Goal: Complete application form: Complete application form

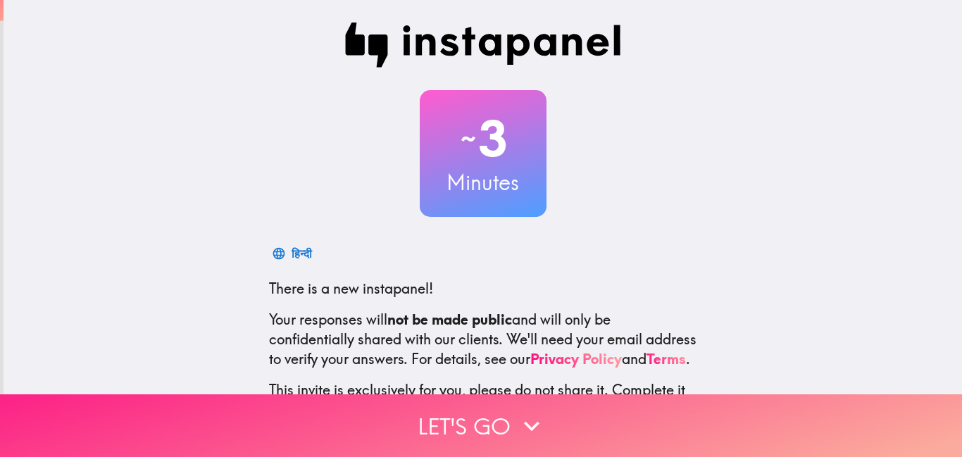
click at [530, 422] on icon "button" at bounding box center [531, 426] width 31 height 31
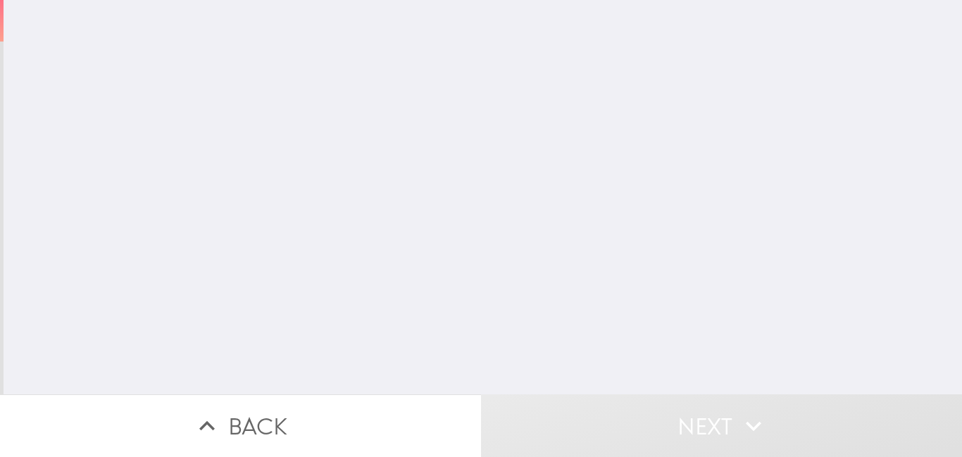
click at [530, 422] on button "Next" at bounding box center [721, 425] width 481 height 63
click at [277, 117] on input "number" at bounding box center [355, 114] width 184 height 44
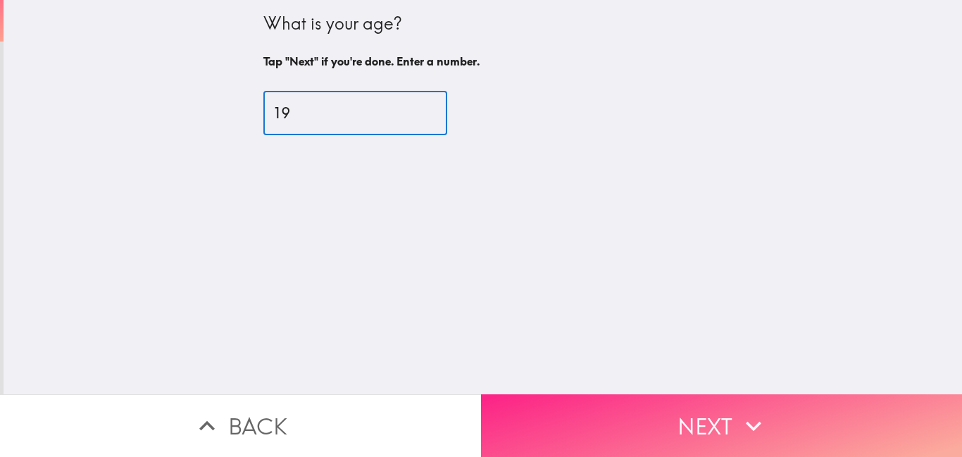
type input "19"
click at [725, 411] on button "Next" at bounding box center [721, 425] width 481 height 63
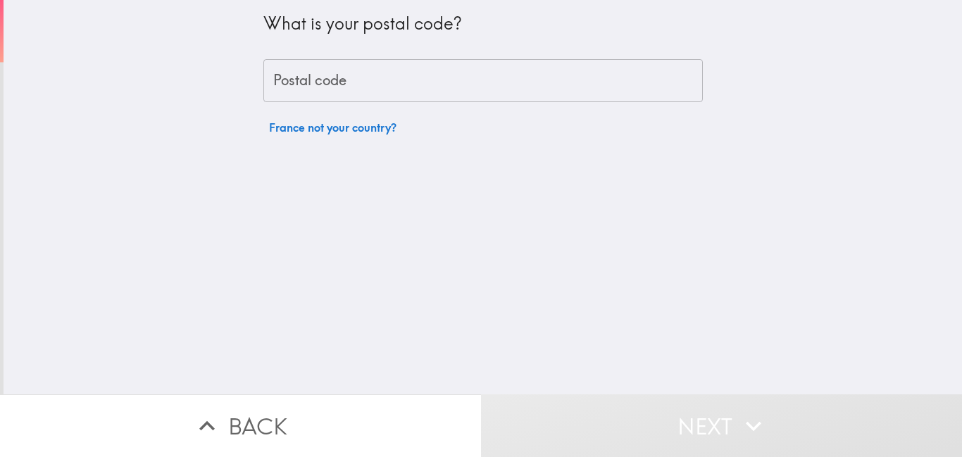
click at [332, 133] on button "France not your country?" at bounding box center [332, 127] width 139 height 28
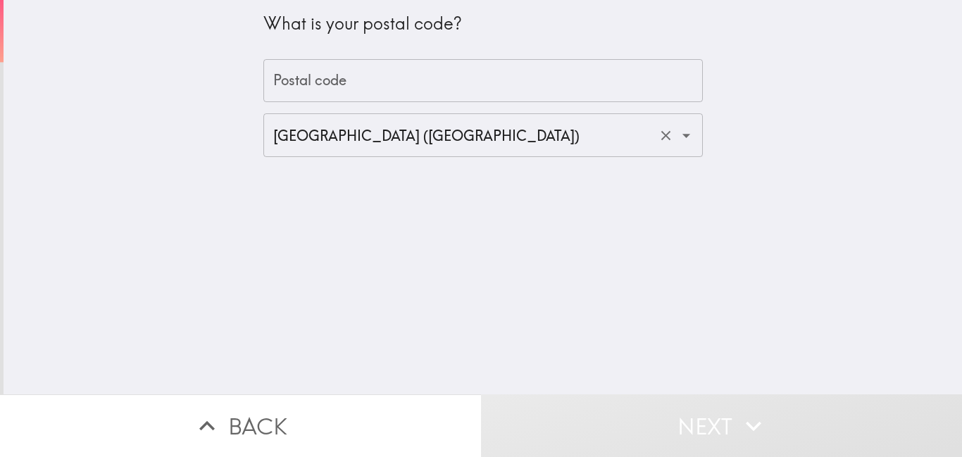
click at [684, 141] on icon "Open" at bounding box center [686, 135] width 19 height 19
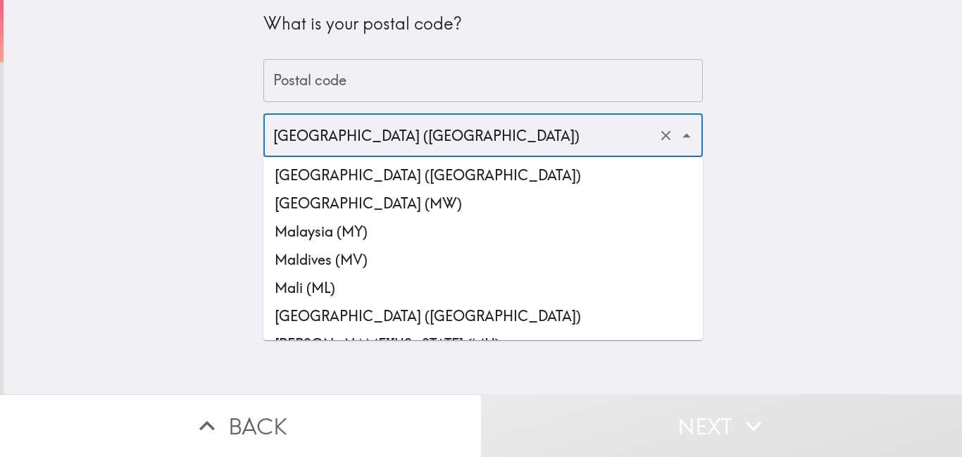
scroll to position [3739, 0]
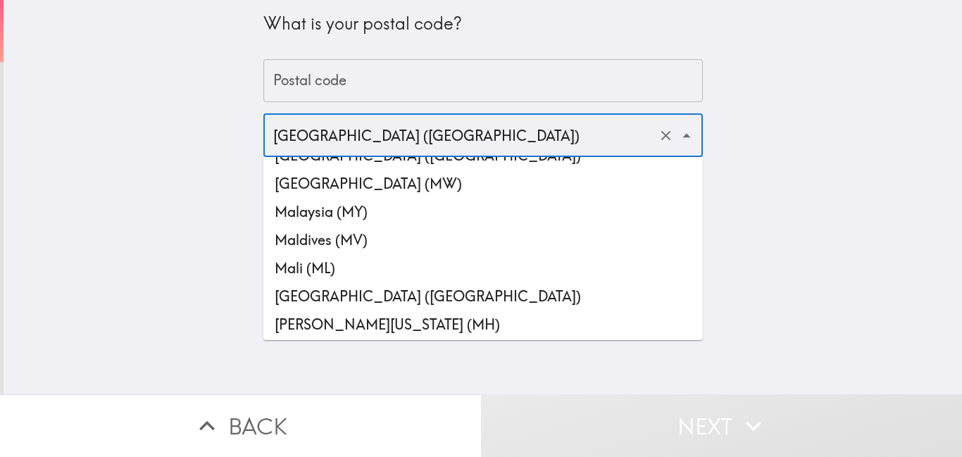
click at [630, 82] on input "Postal code" at bounding box center [482, 81] width 439 height 44
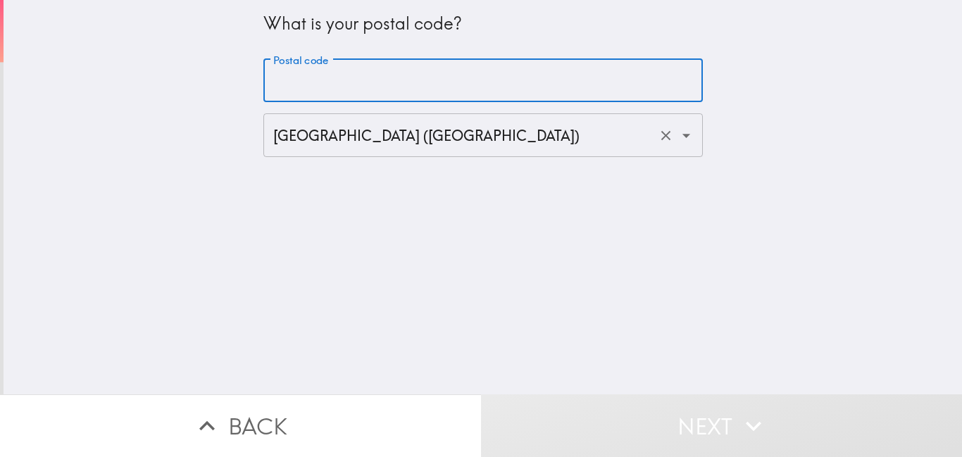
click at [680, 138] on icon "Open" at bounding box center [686, 135] width 19 height 19
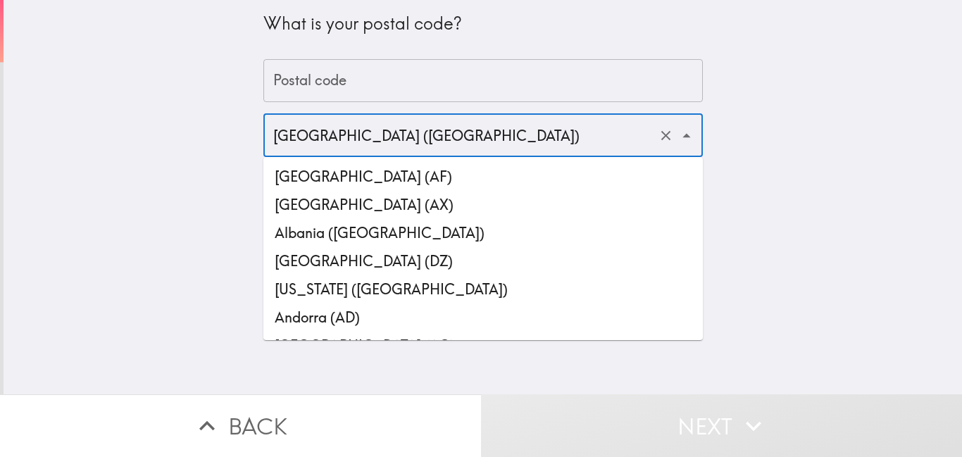
scroll to position [2020, 0]
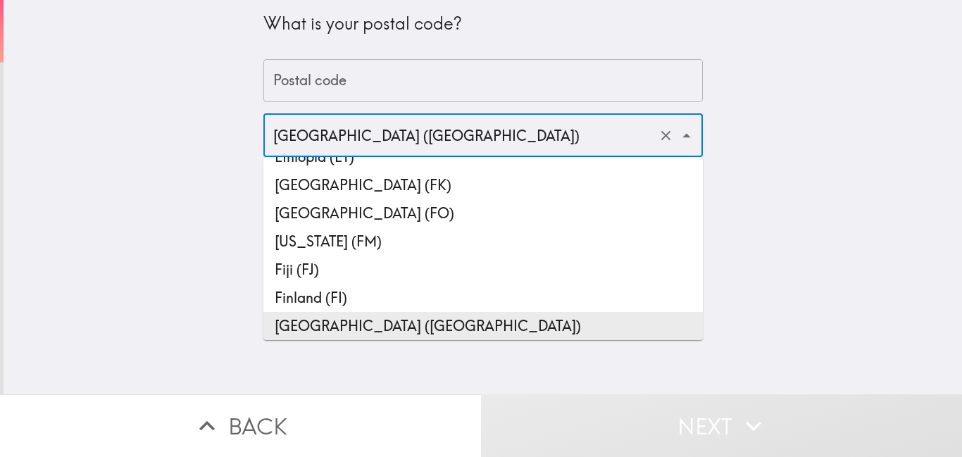
click at [679, 127] on icon "Close" at bounding box center [686, 135] width 19 height 19
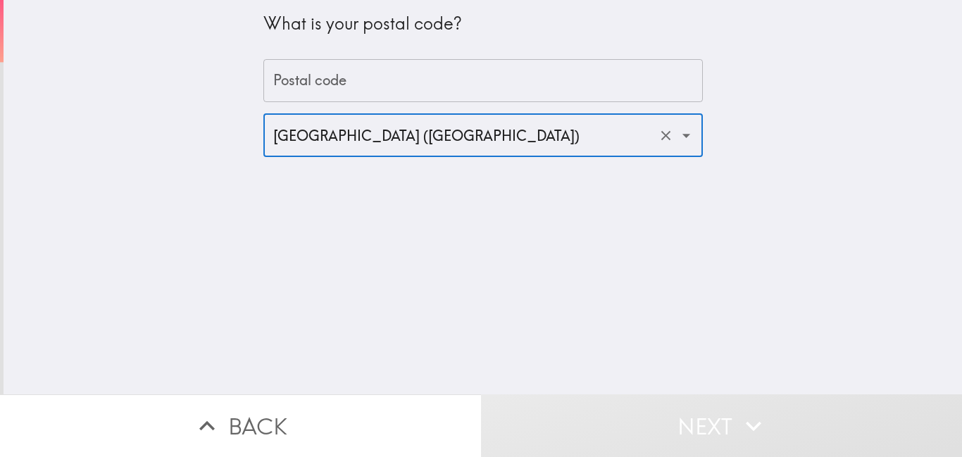
click at [683, 136] on icon "Open" at bounding box center [686, 135] width 19 height 19
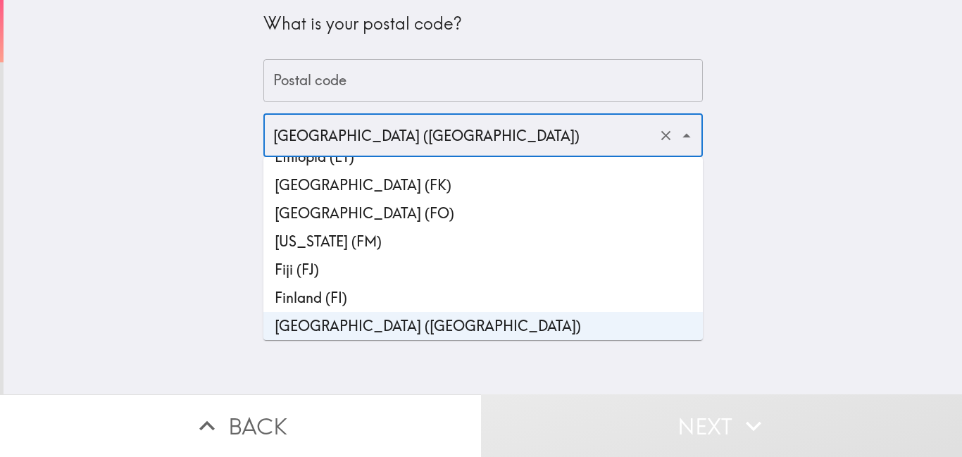
scroll to position [2023, 0]
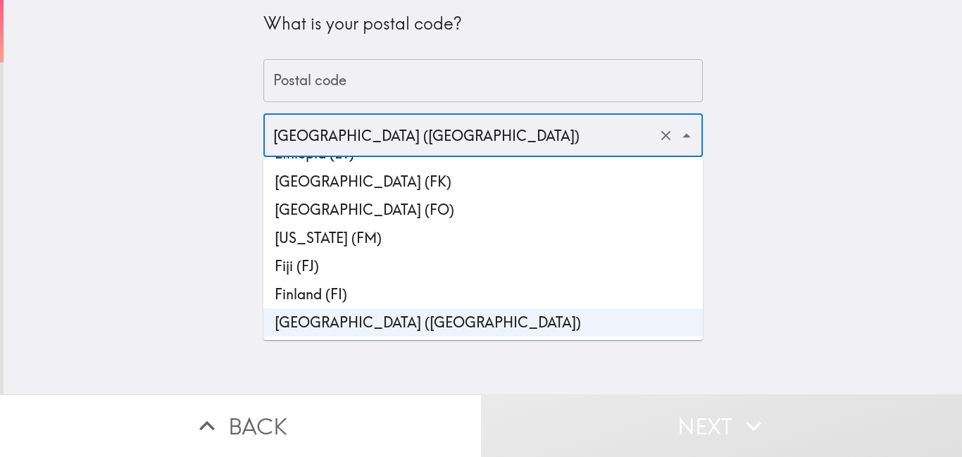
click at [684, 142] on icon "Close" at bounding box center [686, 135] width 19 height 19
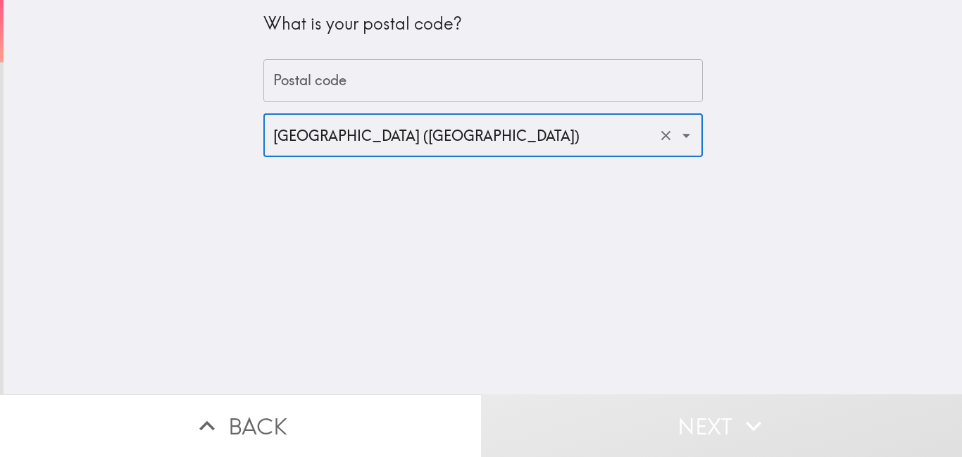
click at [684, 142] on icon "Open" at bounding box center [686, 135] width 19 height 19
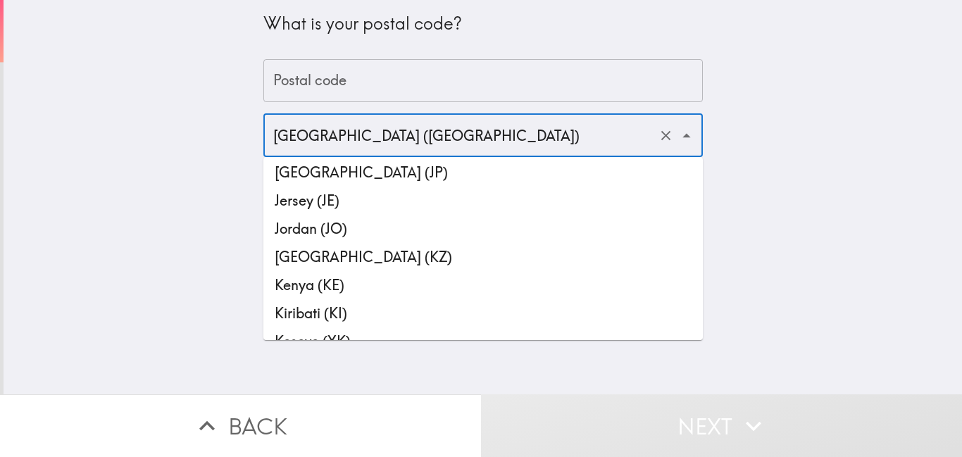
scroll to position [3195, 0]
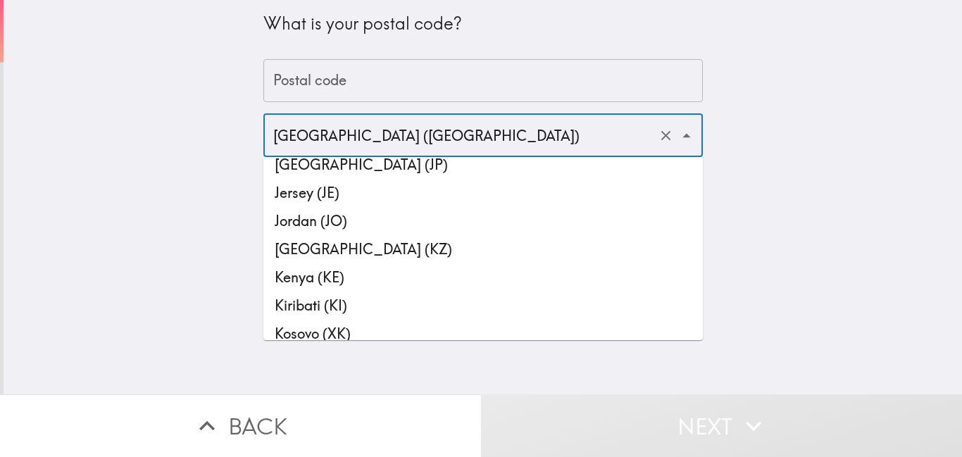
click at [649, 273] on li "Kenya (KE)" at bounding box center [482, 277] width 439 height 28
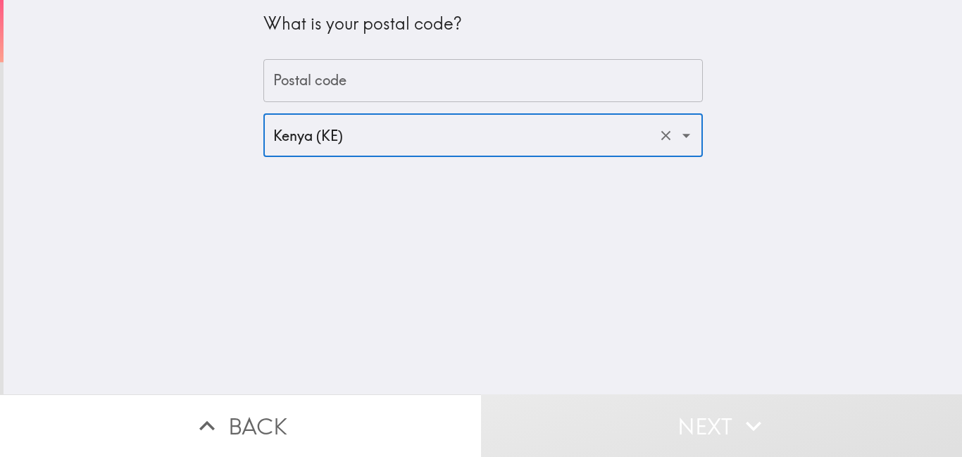
type input "Kenya (KE)"
click at [672, 93] on input "Postal code" at bounding box center [482, 81] width 439 height 44
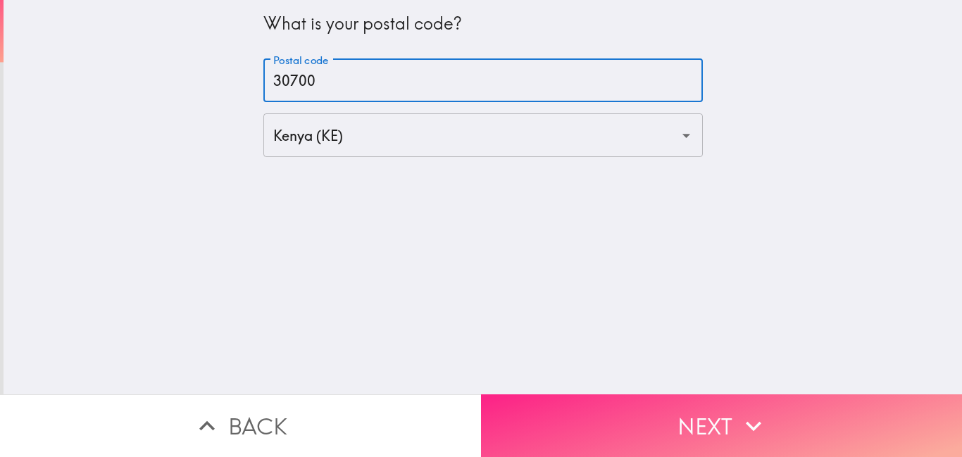
type input "30700"
click at [752, 432] on icon "button" at bounding box center [753, 426] width 31 height 31
